Goal: Information Seeking & Learning: Learn about a topic

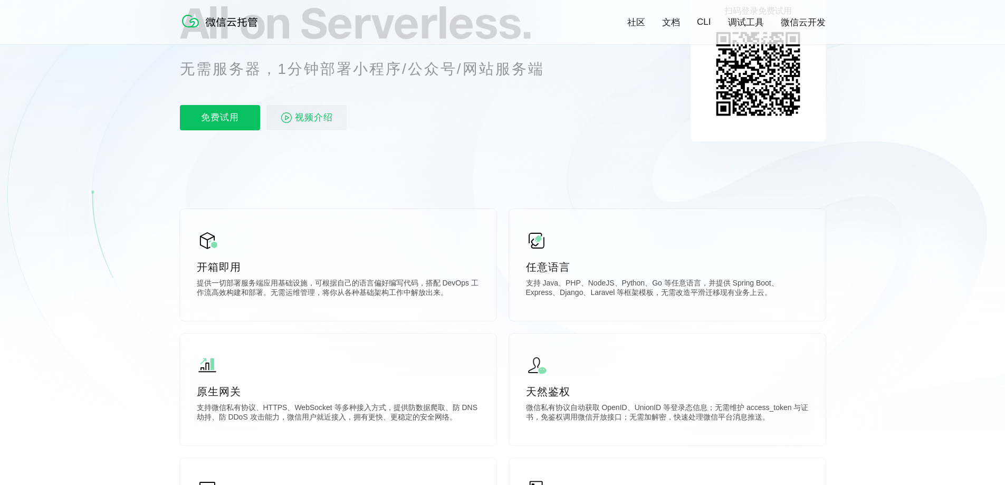
scroll to position [158, 0]
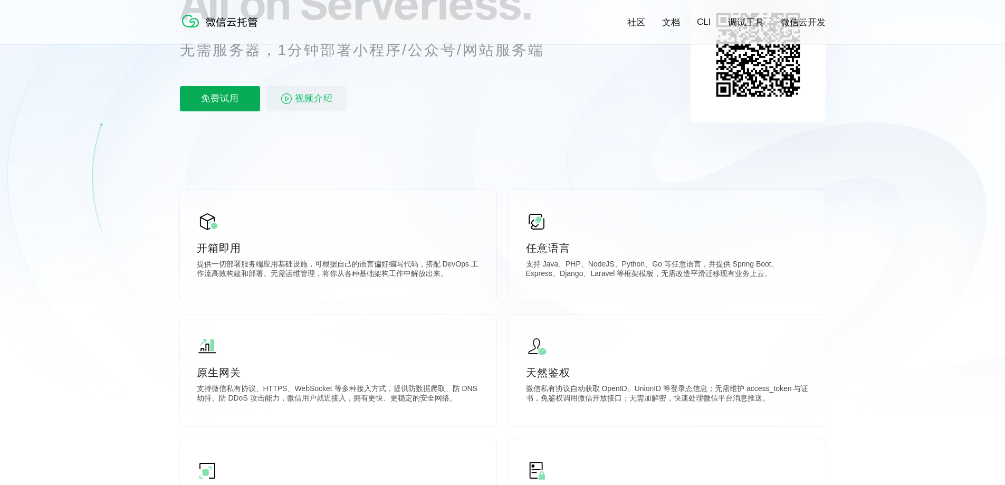
click at [204, 101] on p "免费试用" at bounding box center [220, 98] width 80 height 25
click at [306, 99] on span "视频介绍" at bounding box center [314, 98] width 38 height 25
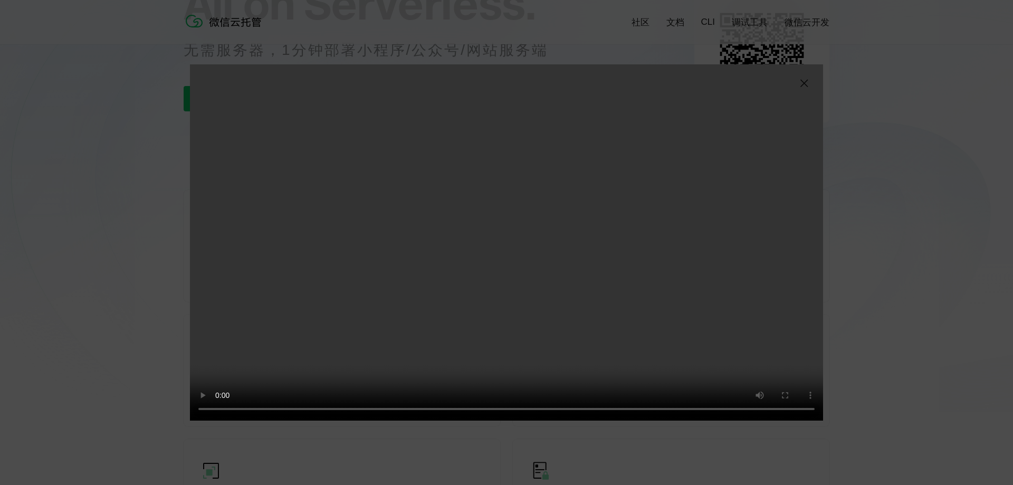
click at [801, 86] on img at bounding box center [803, 83] width 13 height 13
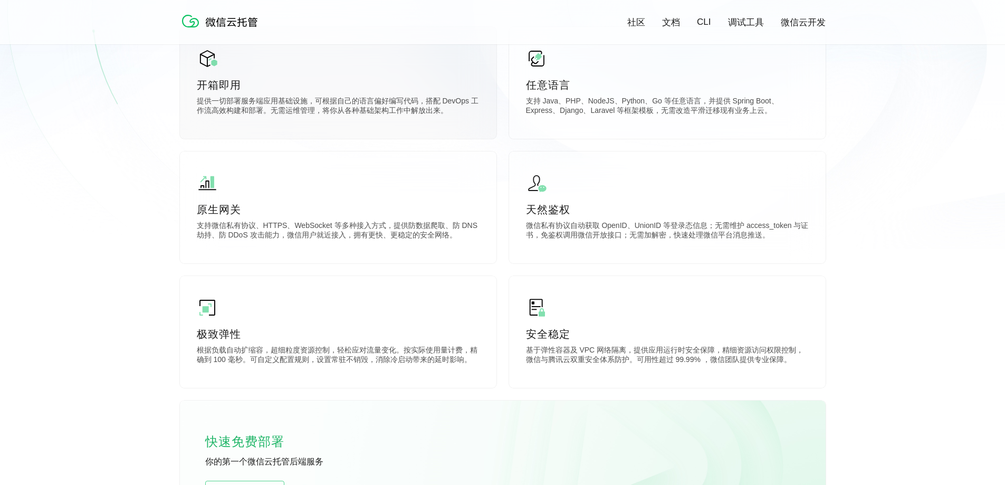
scroll to position [316, 0]
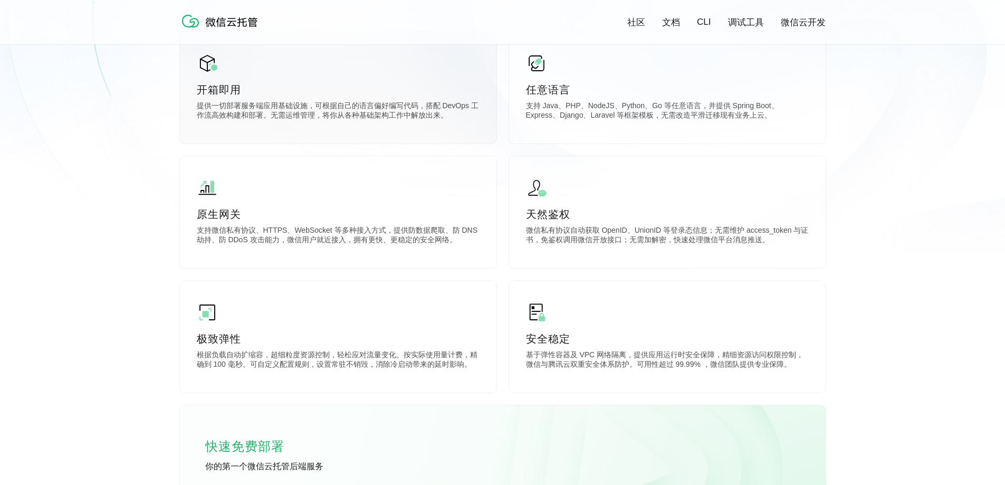
click at [400, 100] on div "开箱即用 提供一切部署服务端应用基础设施，可根据自己的语言偏好编写代码，搭配 DevOps 工作流高效构建和部署。无需运维管理，将你从各种基础架构工作中解放出…" at bounding box center [338, 88] width 316 height 112
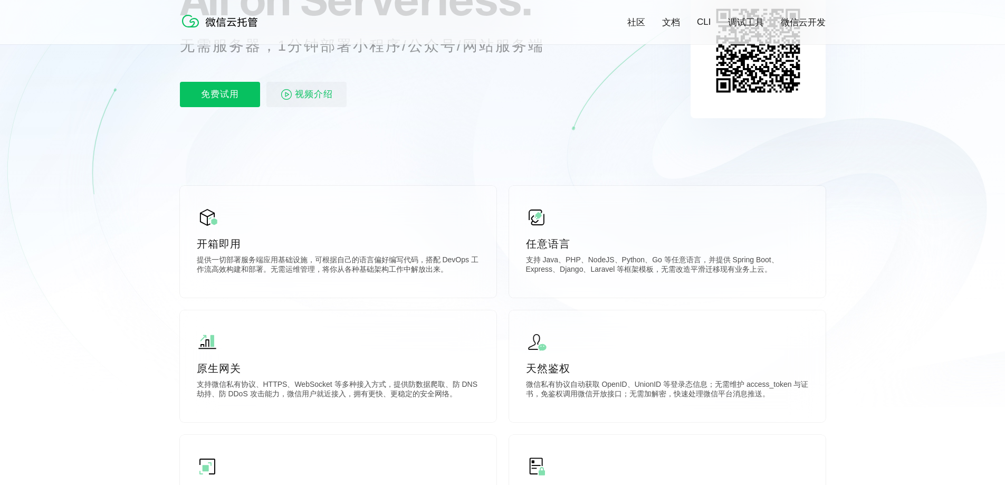
scroll to position [158, 0]
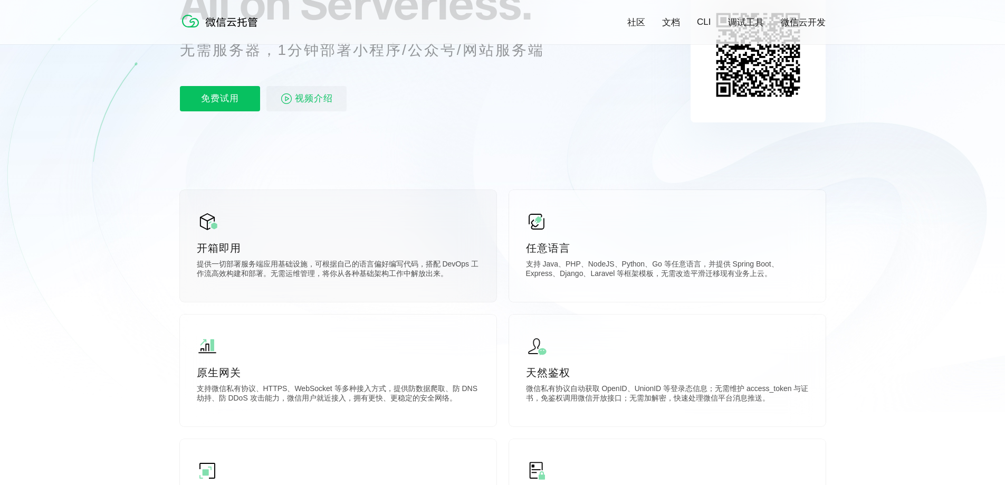
click at [413, 239] on div "开箱即用 提供一切部署服务端应用基础设施，可根据自己的语言偏好编写代码，搭配 DevOps 工作流高效构建和部署。无需运维管理，将你从各种基础架构工作中解放出…" at bounding box center [338, 246] width 316 height 112
click at [230, 250] on p "开箱即用" at bounding box center [338, 247] width 283 height 15
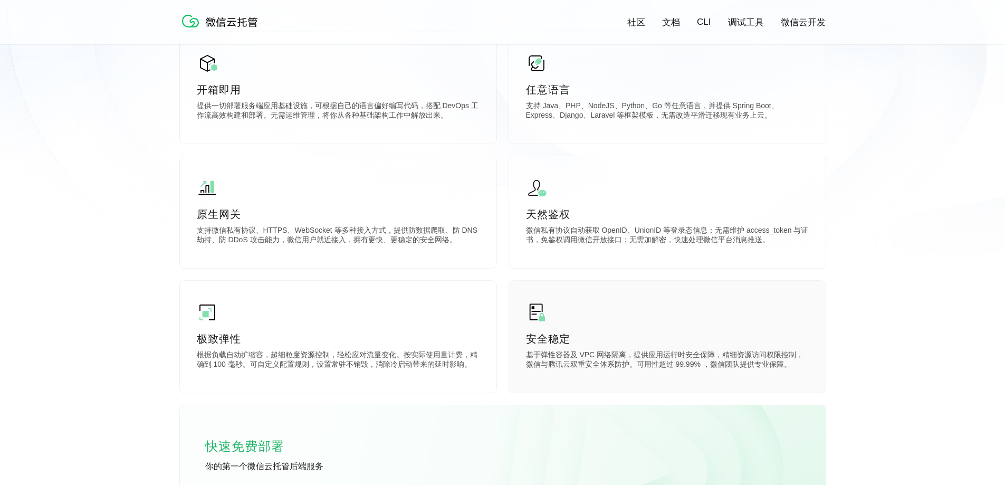
scroll to position [475, 0]
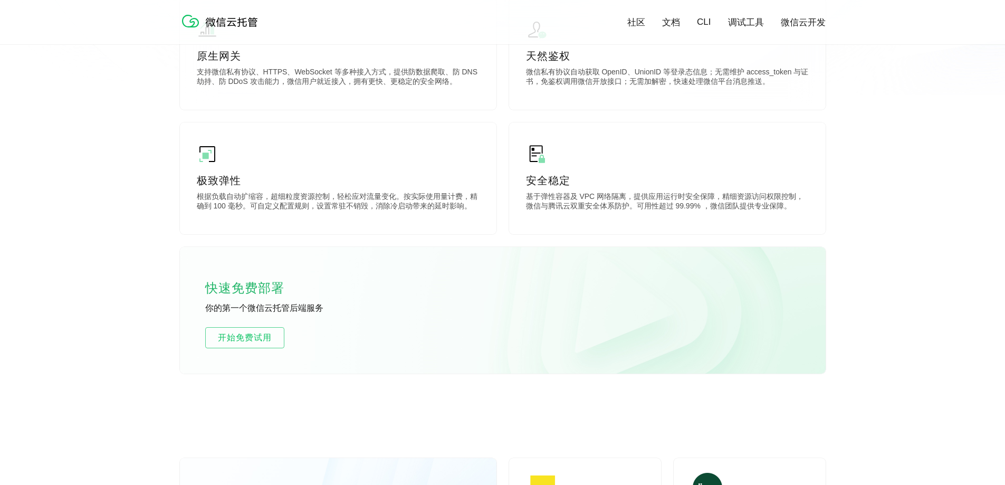
click at [615, 302] on div "快速免费部署 你的第一个微信云托管后端服务 开始免费试用" at bounding box center [502, 310] width 645 height 127
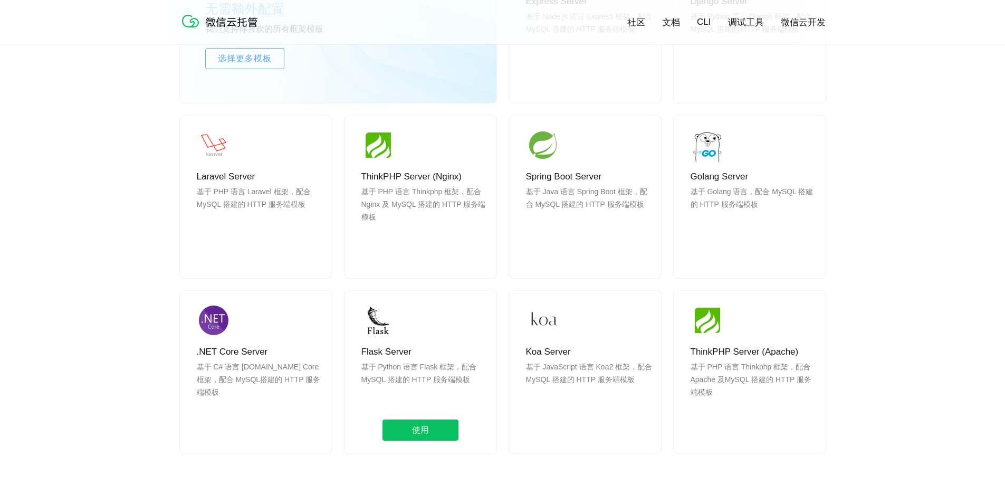
scroll to position [1002, 0]
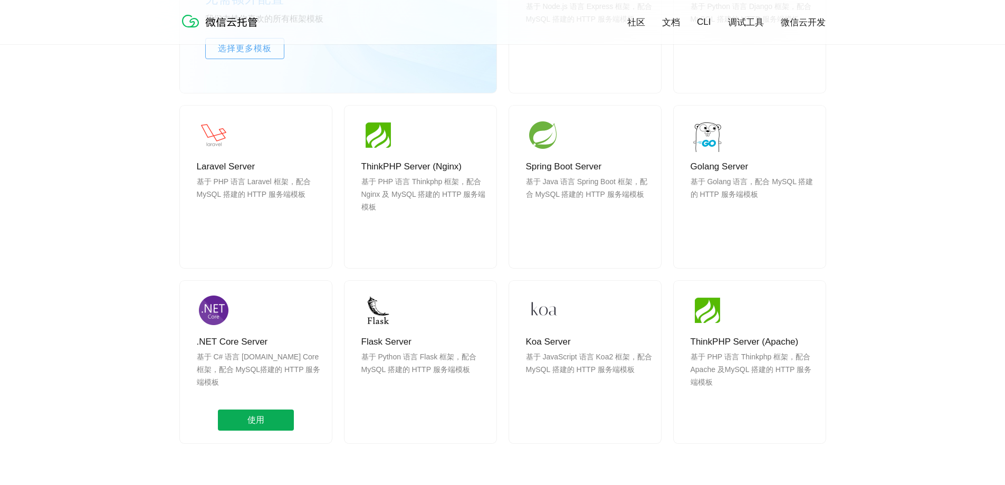
click at [265, 415] on span "使用" at bounding box center [256, 419] width 76 height 21
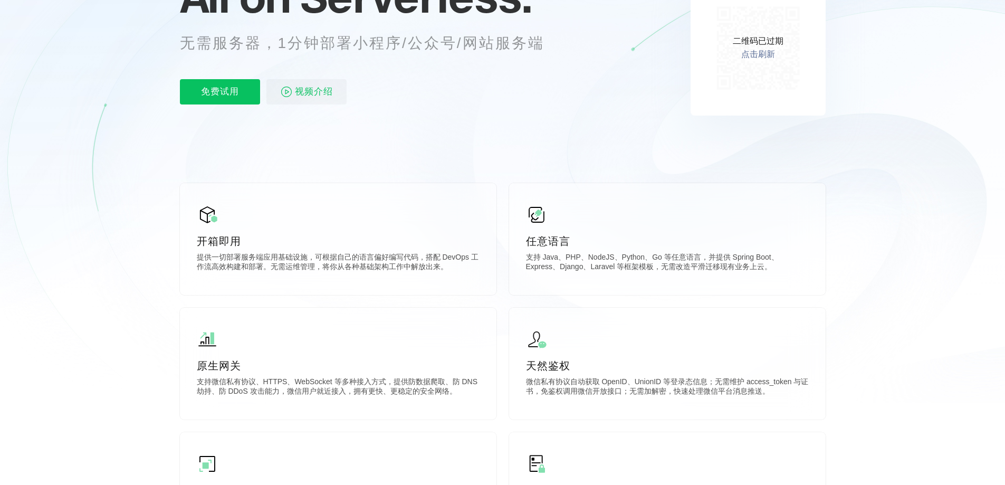
scroll to position [0, 0]
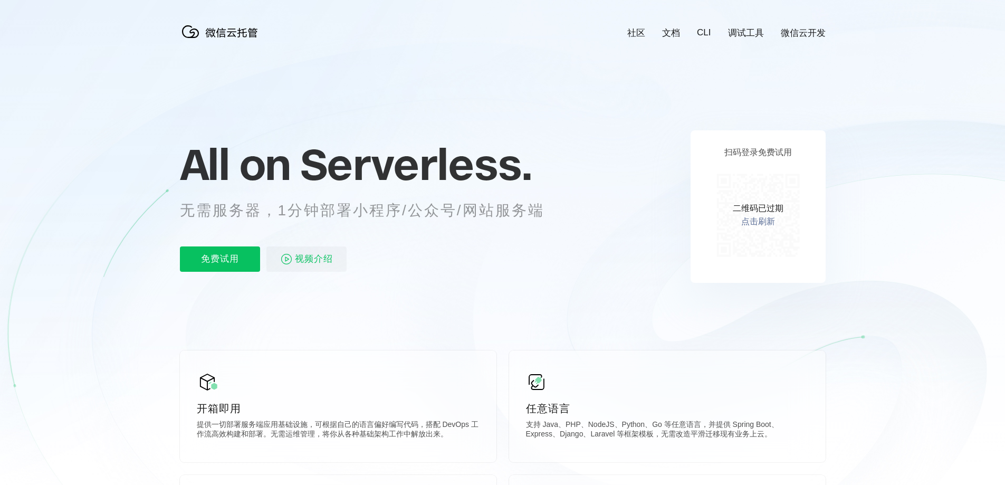
click at [678, 38] on link "文档" at bounding box center [671, 33] width 18 height 12
